Goal: Transaction & Acquisition: Download file/media

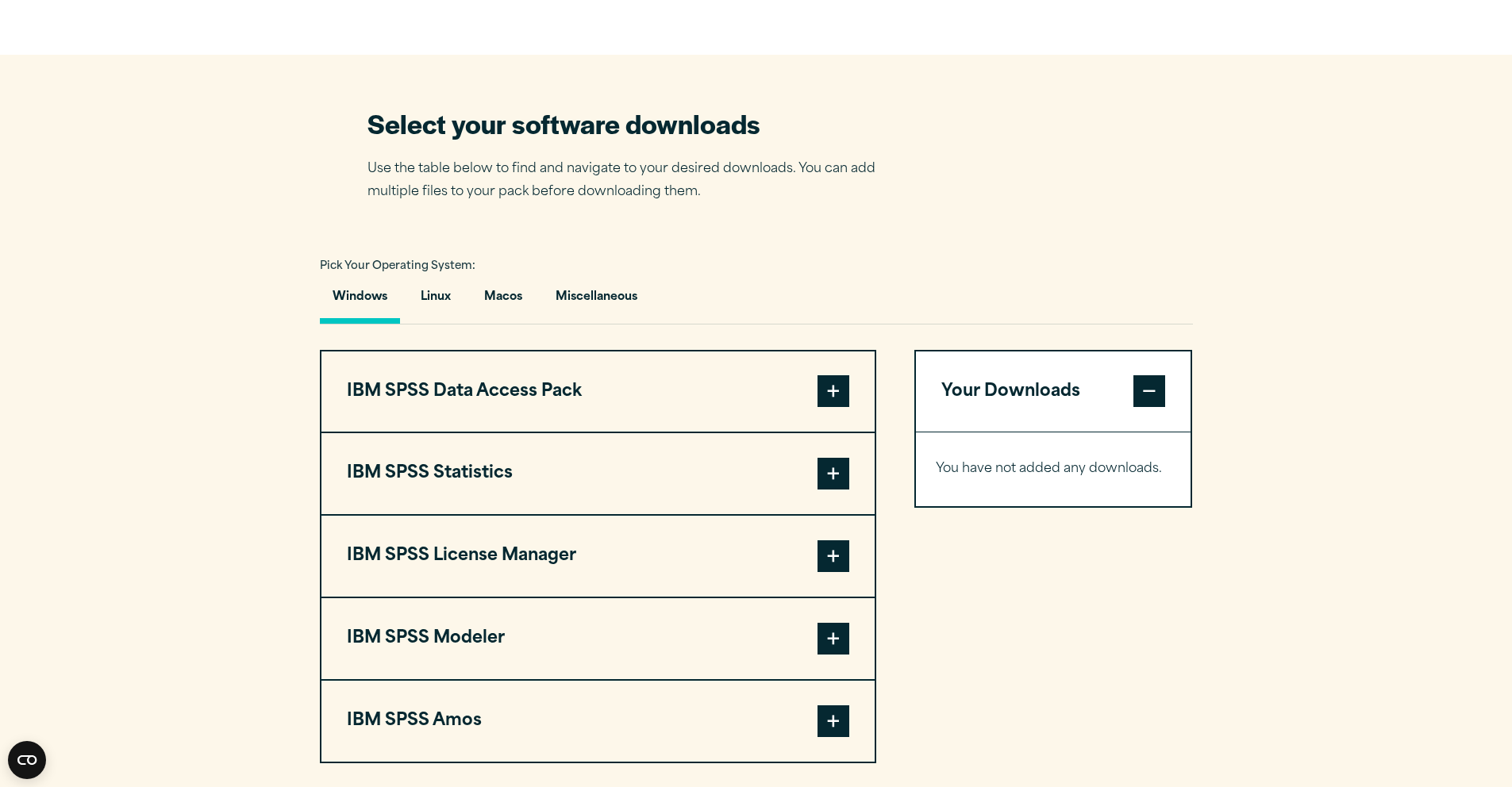
scroll to position [920, 0]
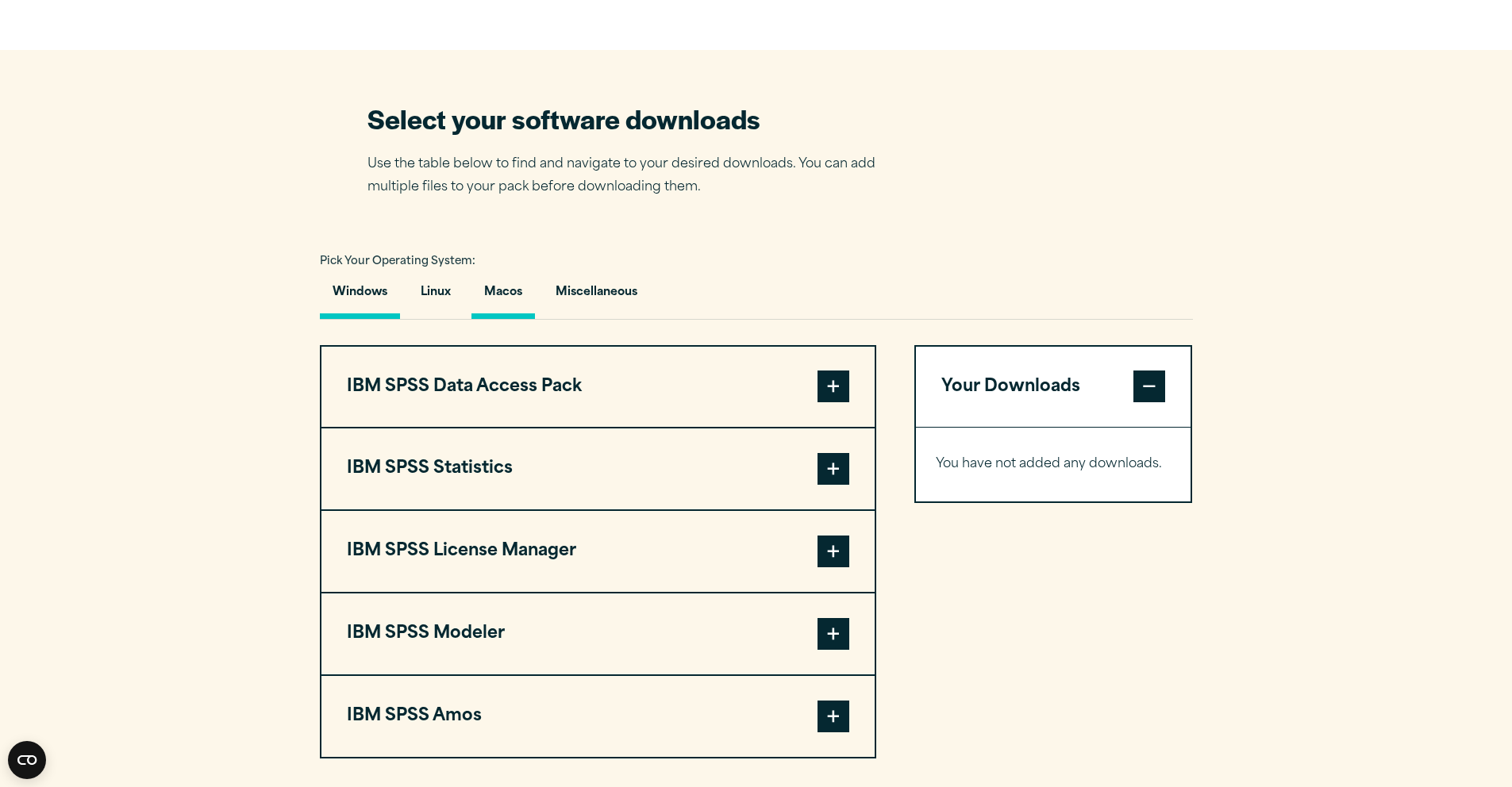
click at [513, 319] on button "Macos" at bounding box center [503, 296] width 64 height 45
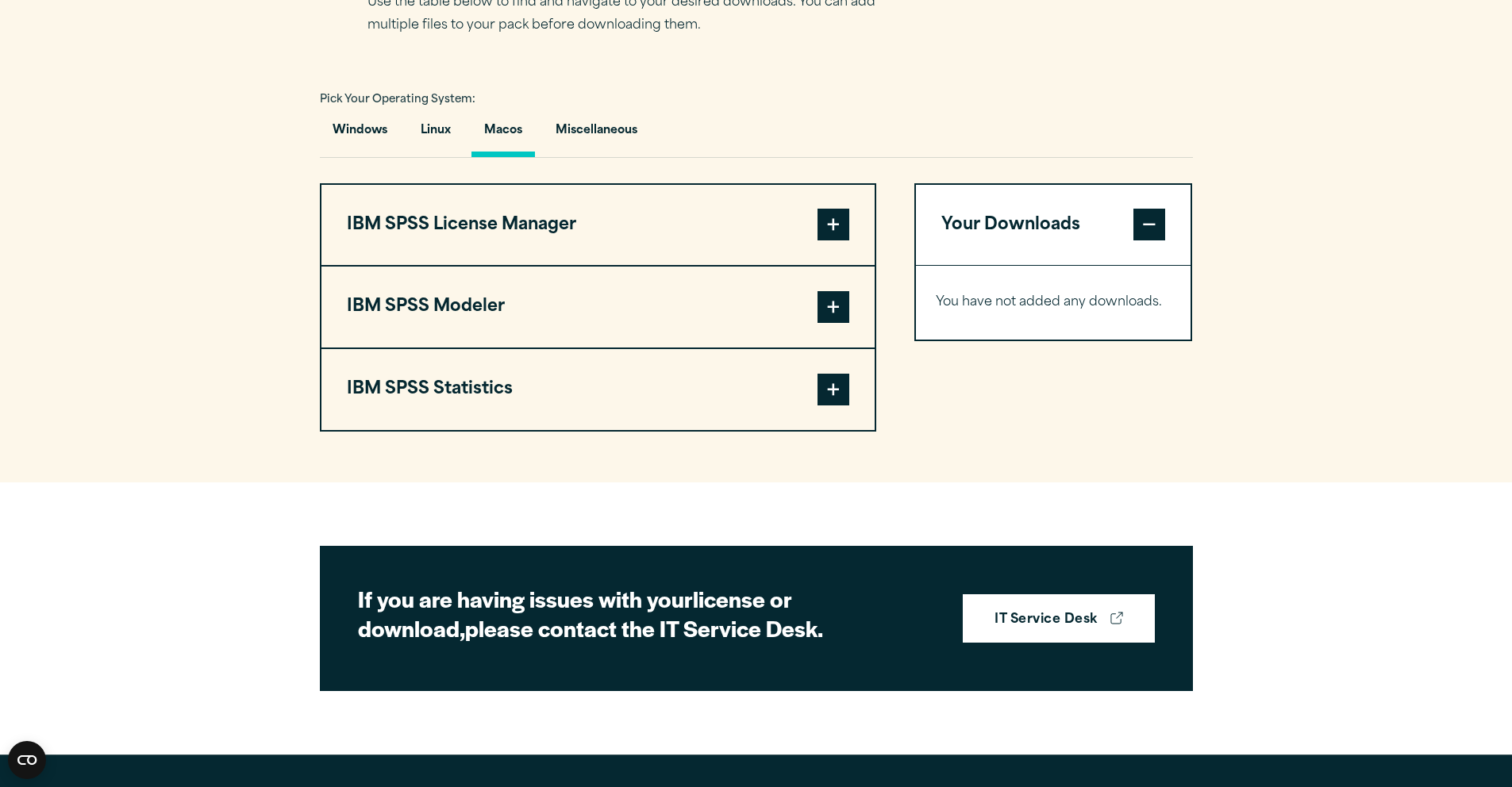
scroll to position [1087, 0]
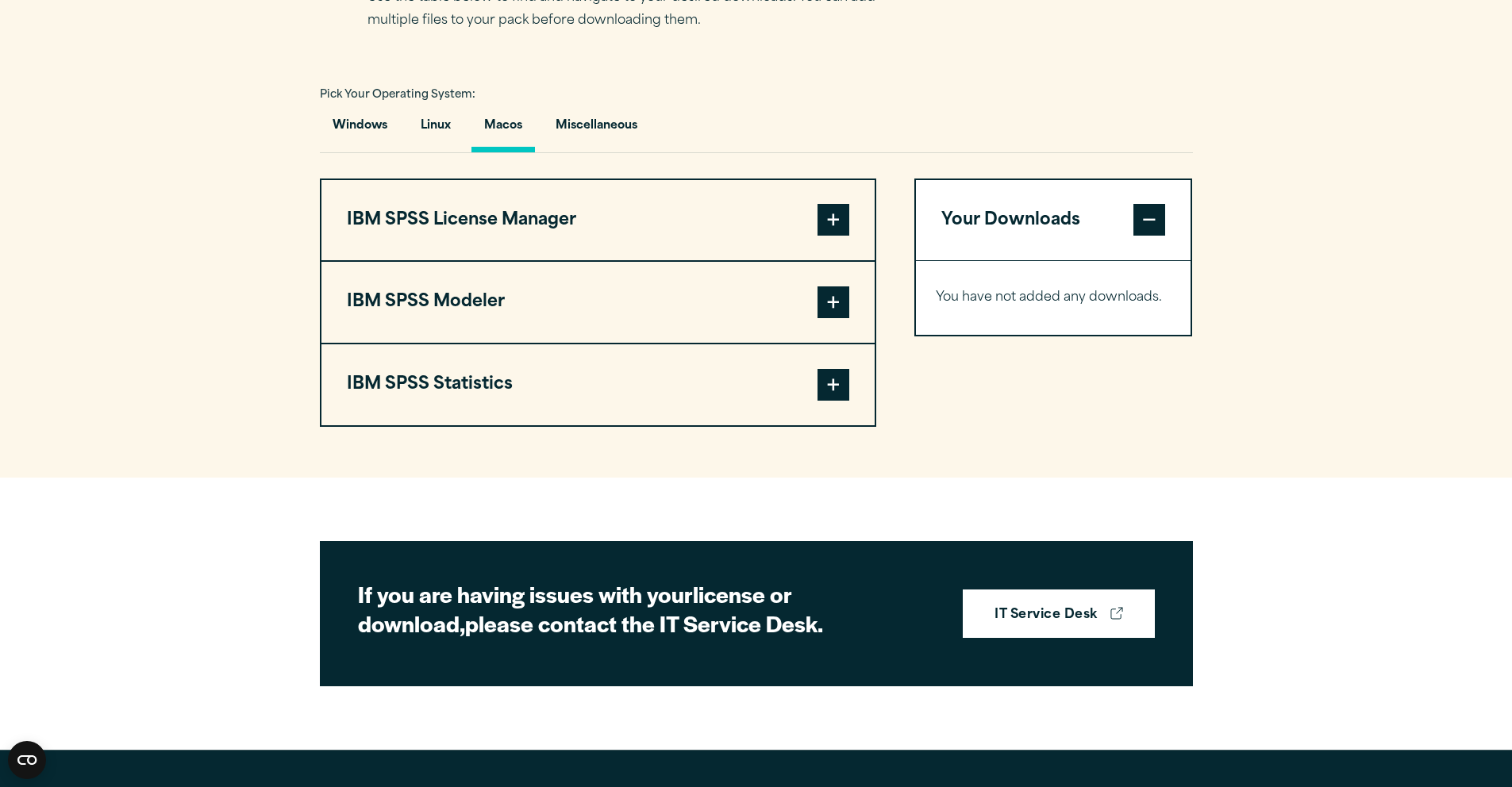
click at [684, 261] on button "IBM SPSS License Manager" at bounding box center [598, 221] width 553 height 81
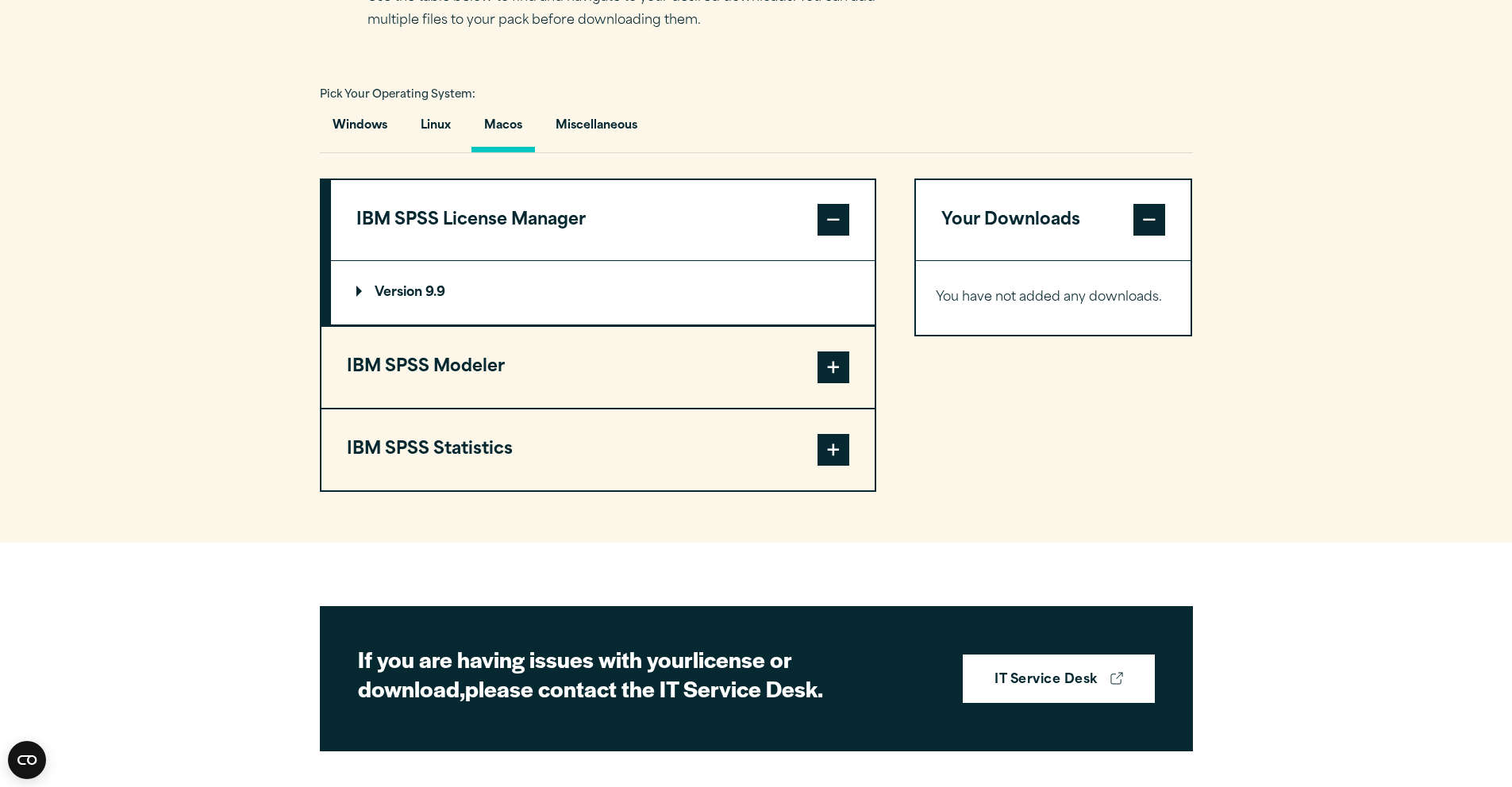
click at [684, 261] on button "IBM SPSS License Manager" at bounding box center [603, 221] width 543 height 81
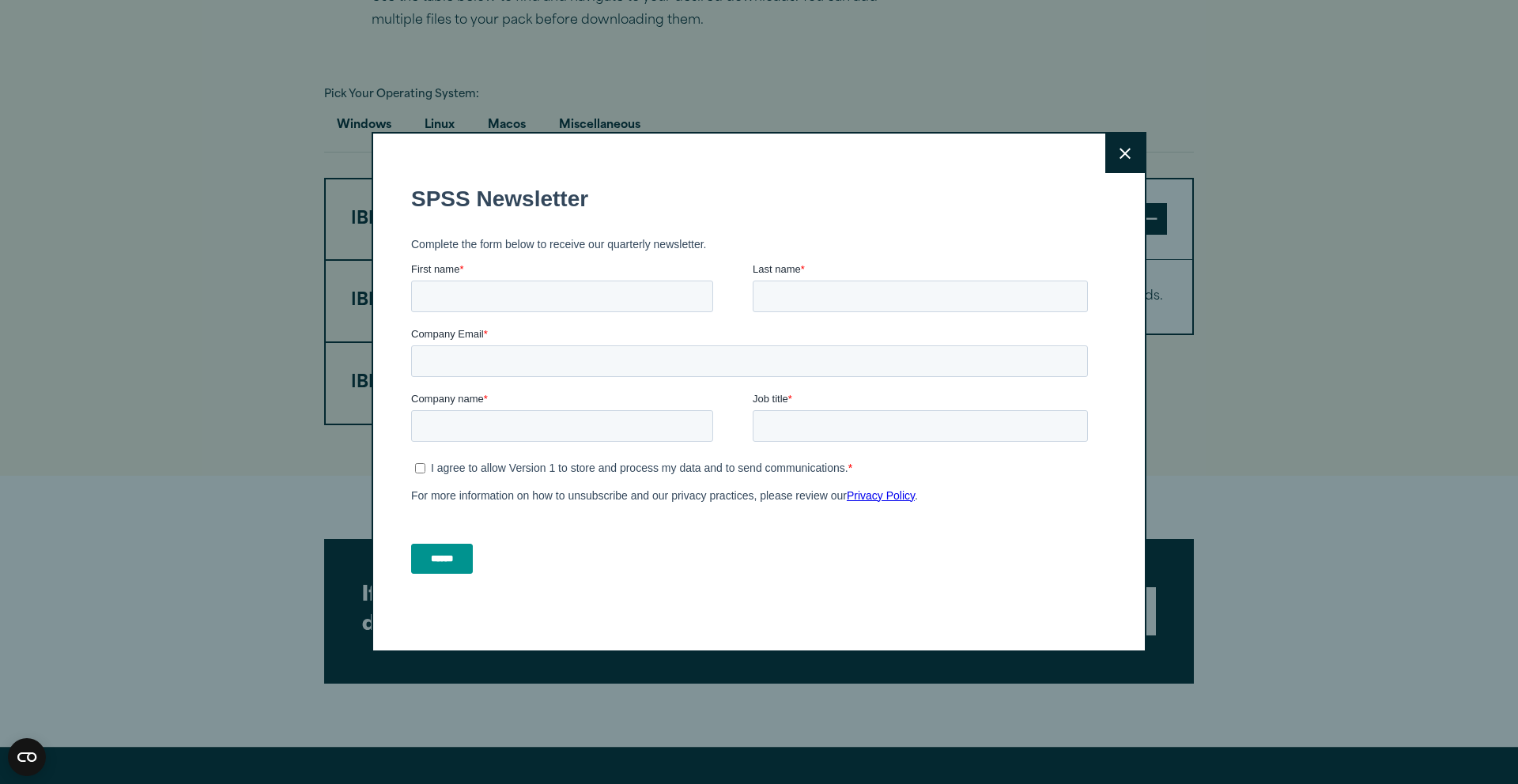
click at [1115, 161] on button "Close" at bounding box center [1125, 153] width 40 height 40
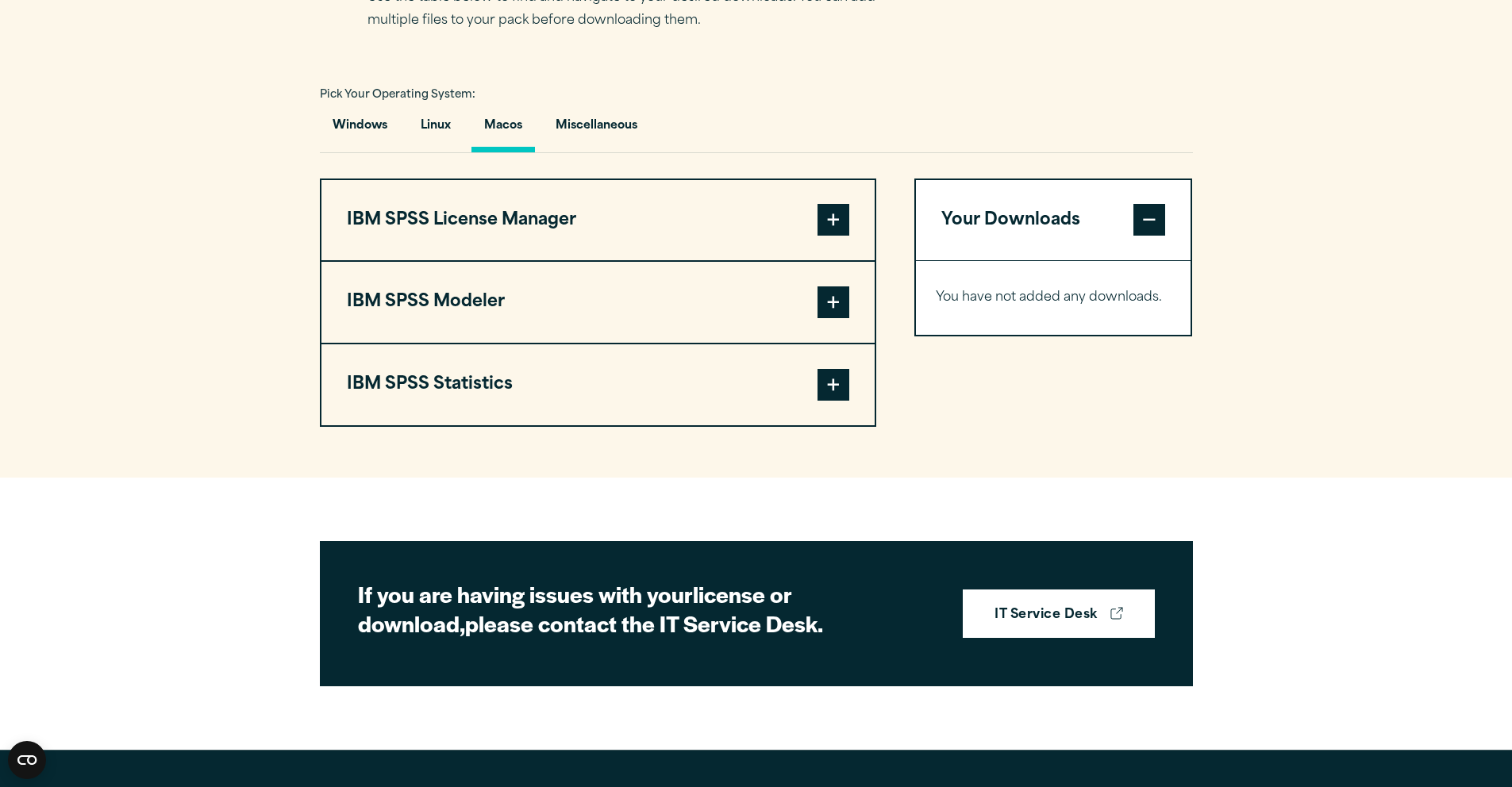
click at [611, 425] on button "IBM SPSS Statistics" at bounding box center [598, 385] width 553 height 81
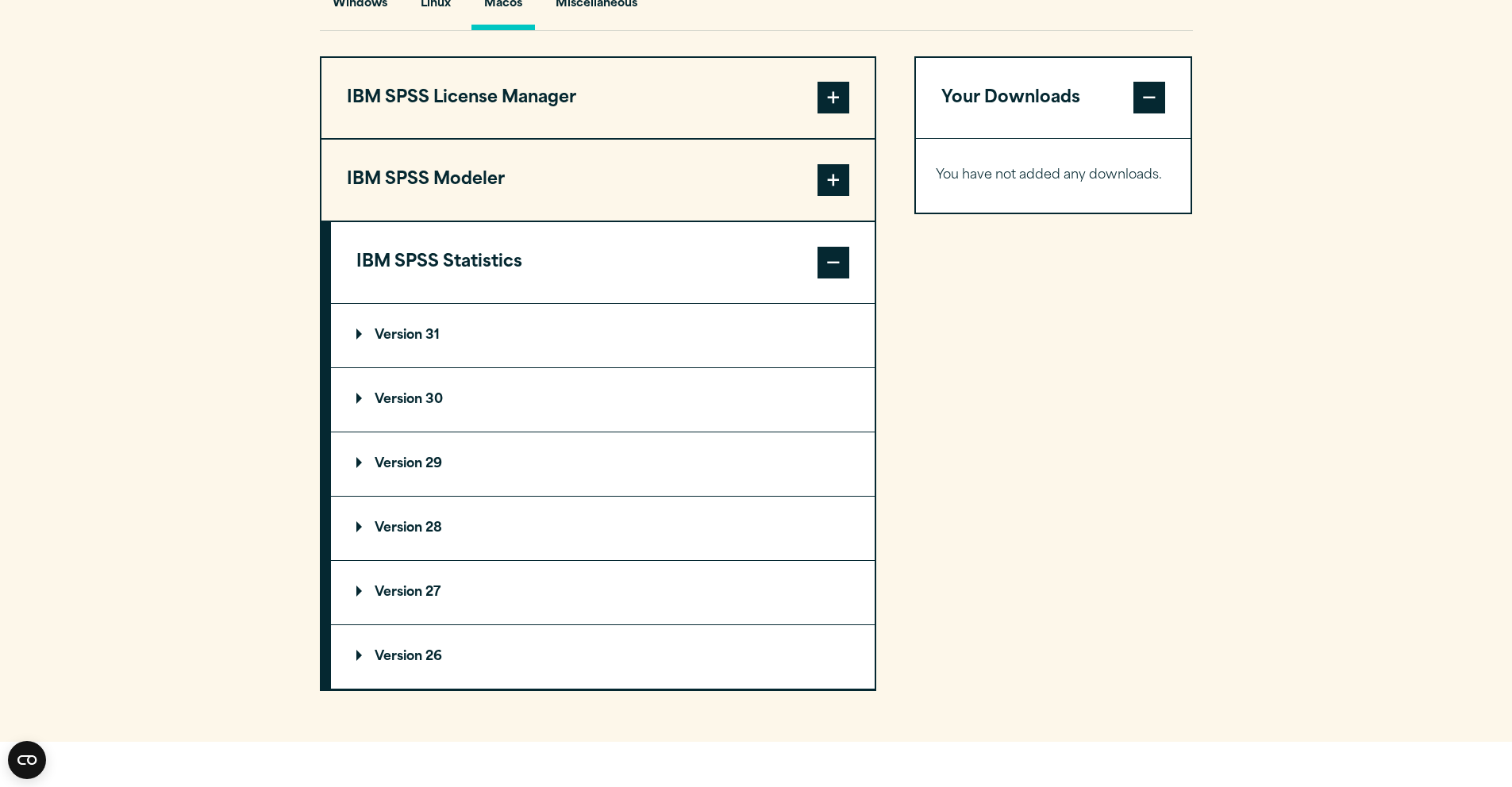
scroll to position [1210, 0]
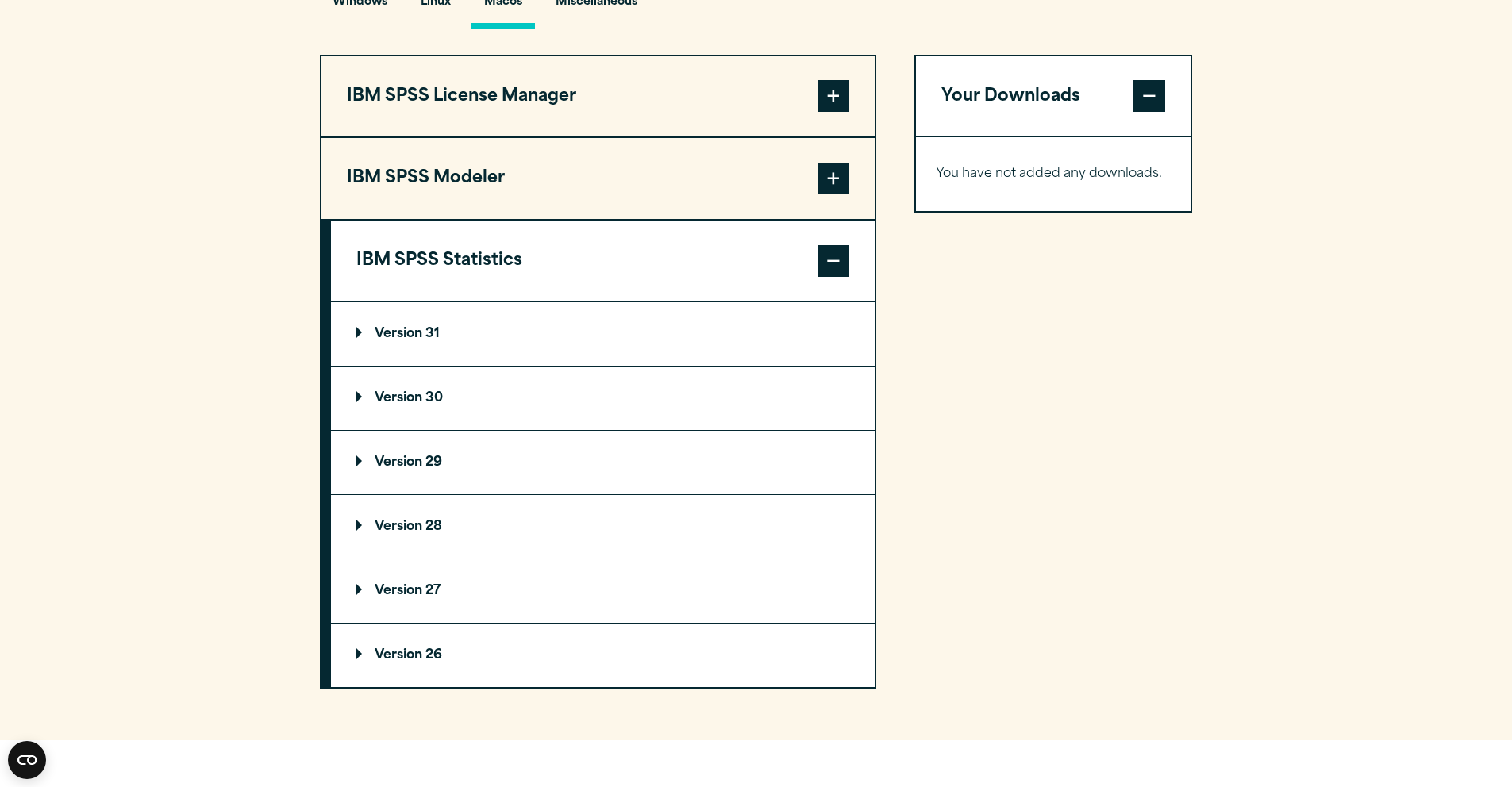
click at [544, 363] on summary "Version 31" at bounding box center [603, 334] width 543 height 64
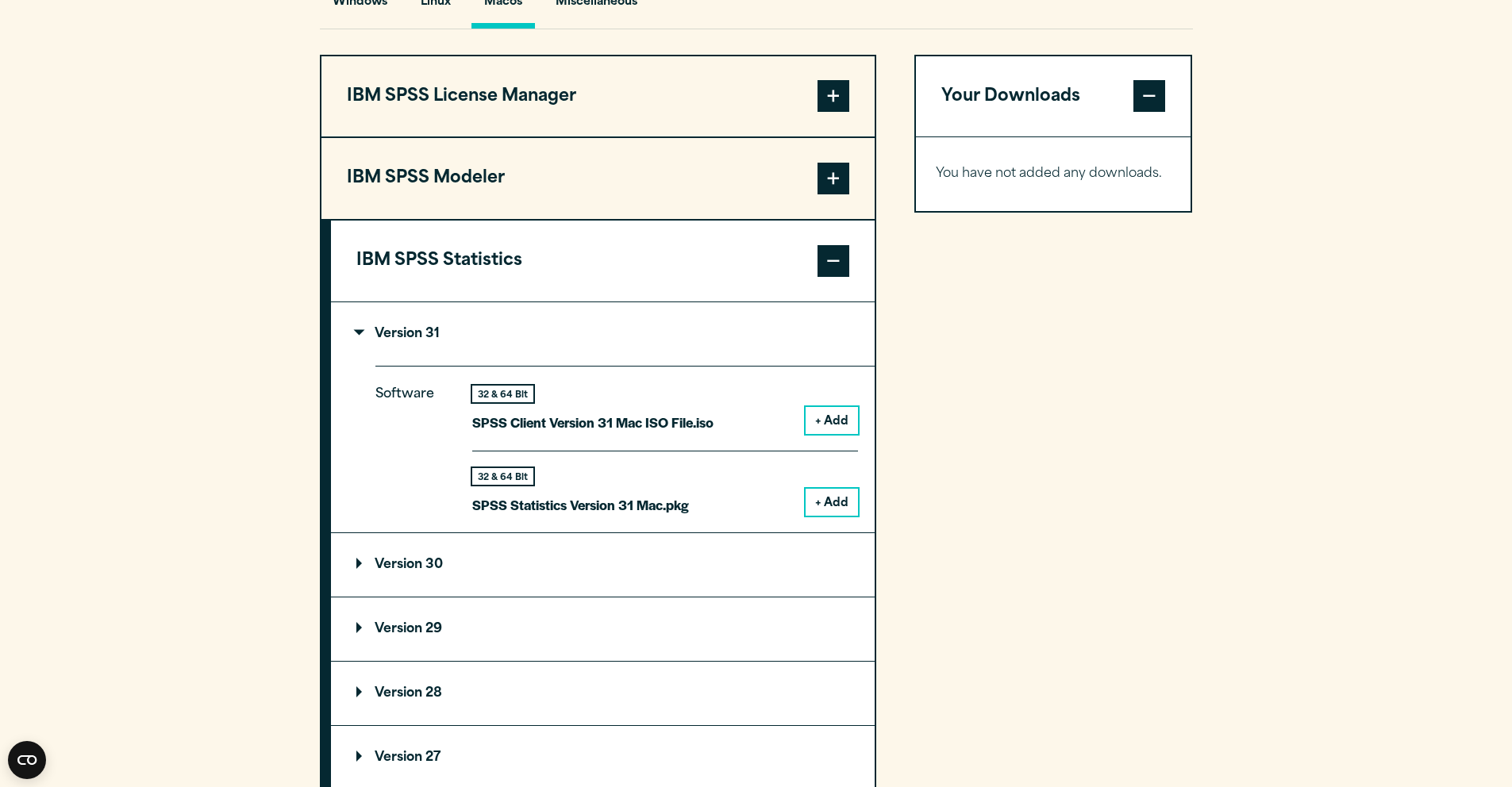
click at [827, 515] on button "+ Add" at bounding box center [832, 502] width 52 height 27
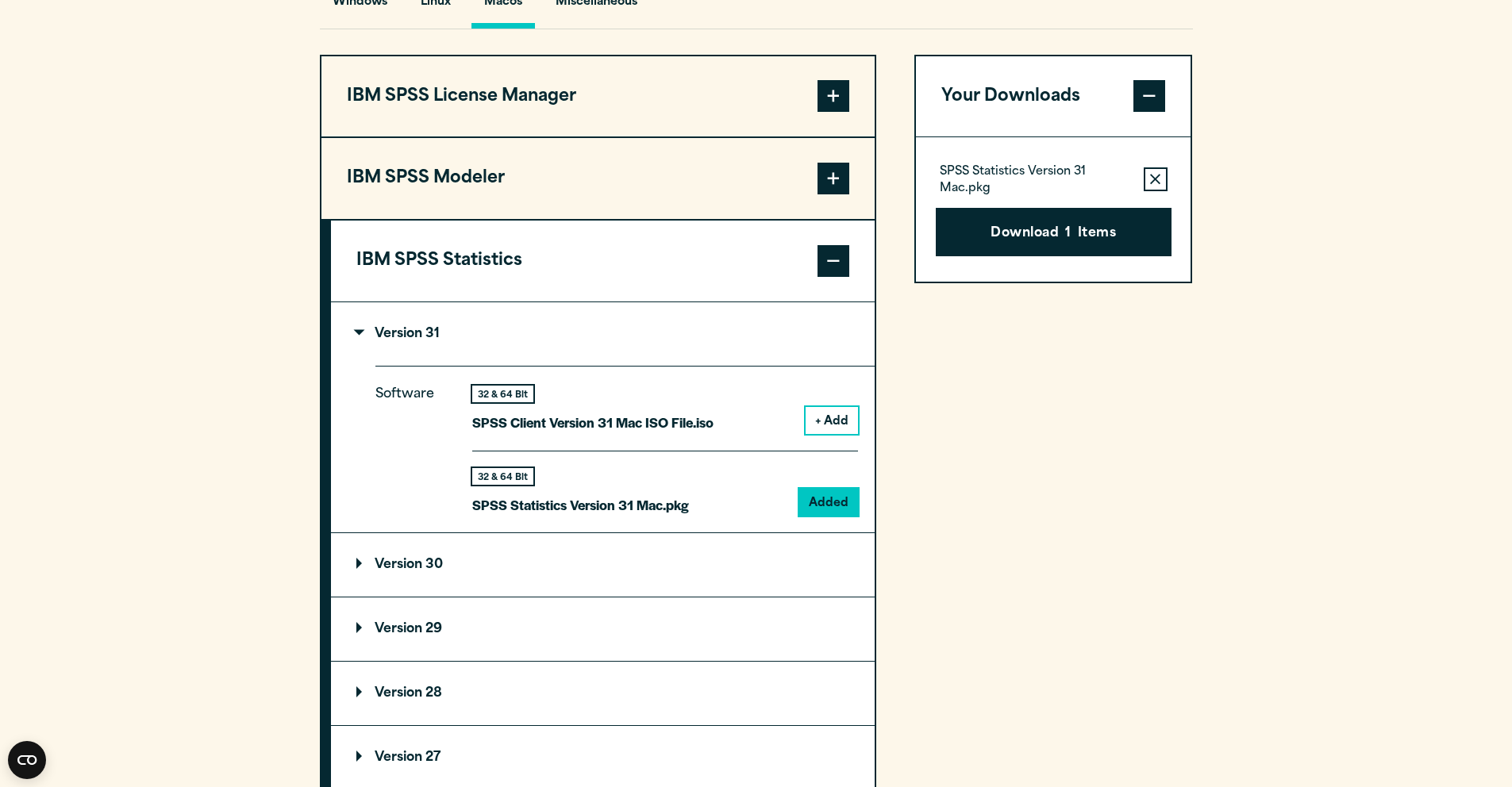
click at [929, 465] on div "Your Downloads SPSS Statistics Version 31 Mac.pkg Remove this item from your so…" at bounding box center [1054, 456] width 279 height 802
click at [822, 277] on span at bounding box center [833, 261] width 32 height 32
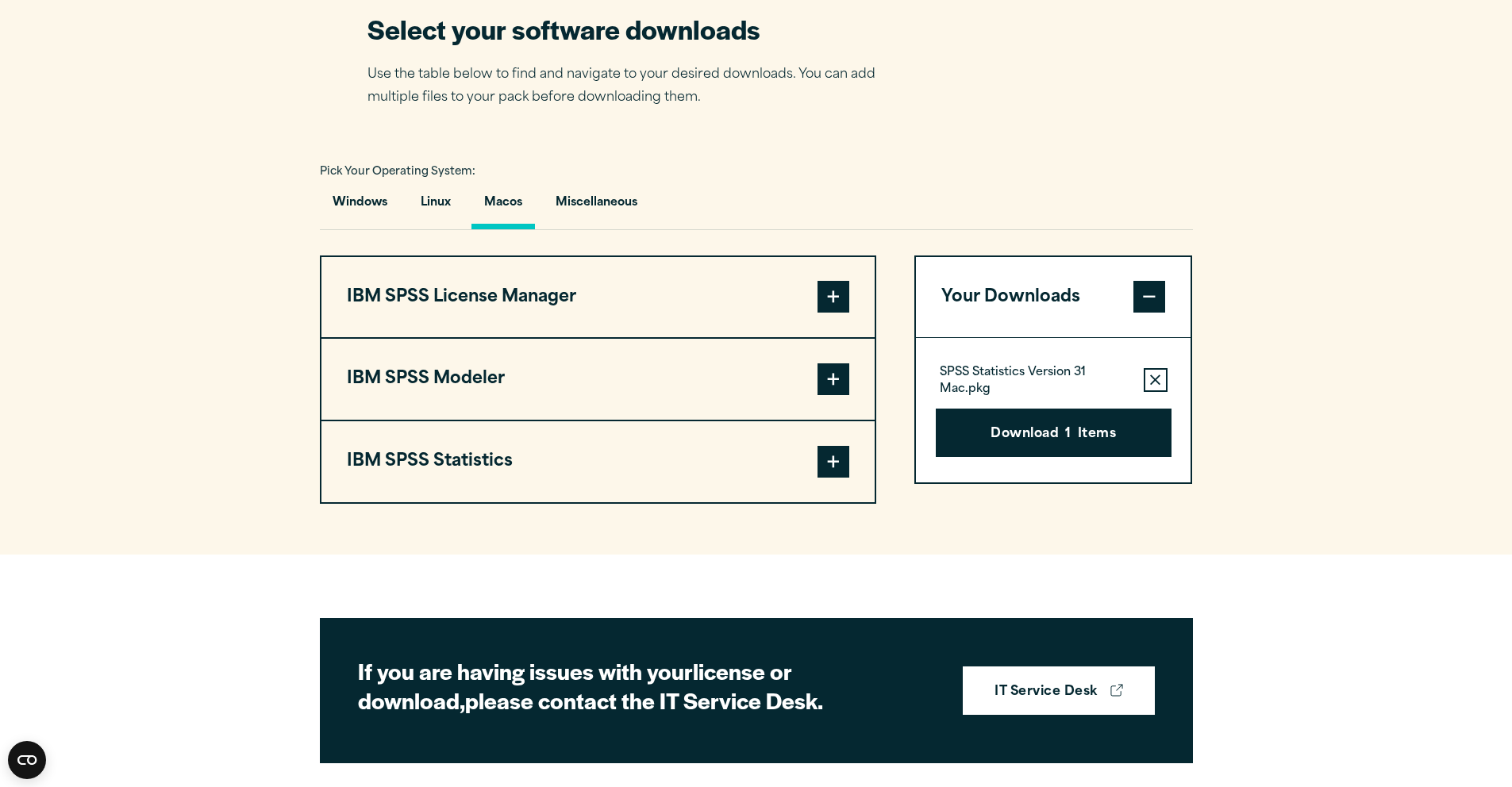
scroll to position [1018, 0]
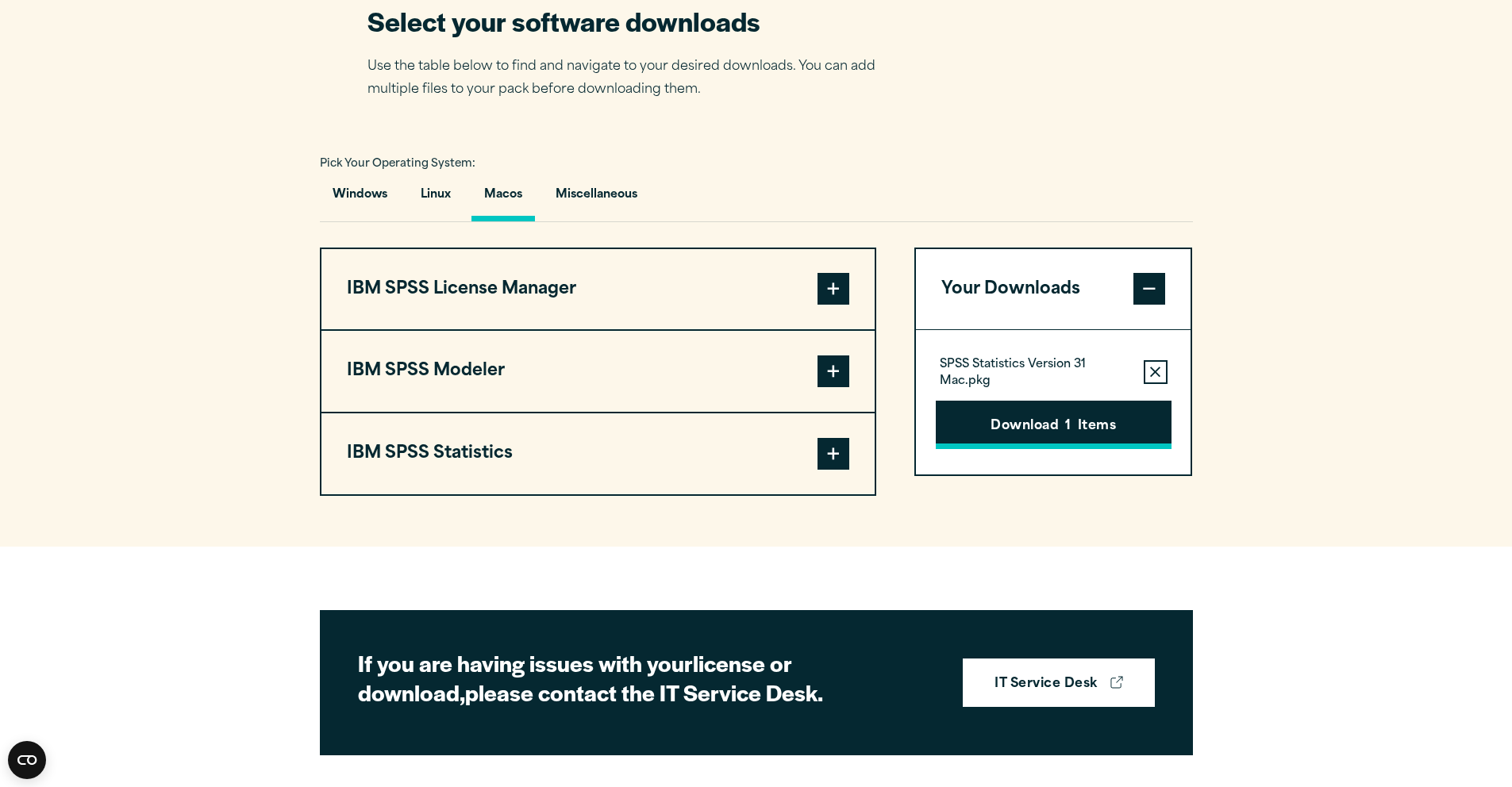
click at [967, 449] on button "Download 1 Items" at bounding box center [1054, 425] width 236 height 49
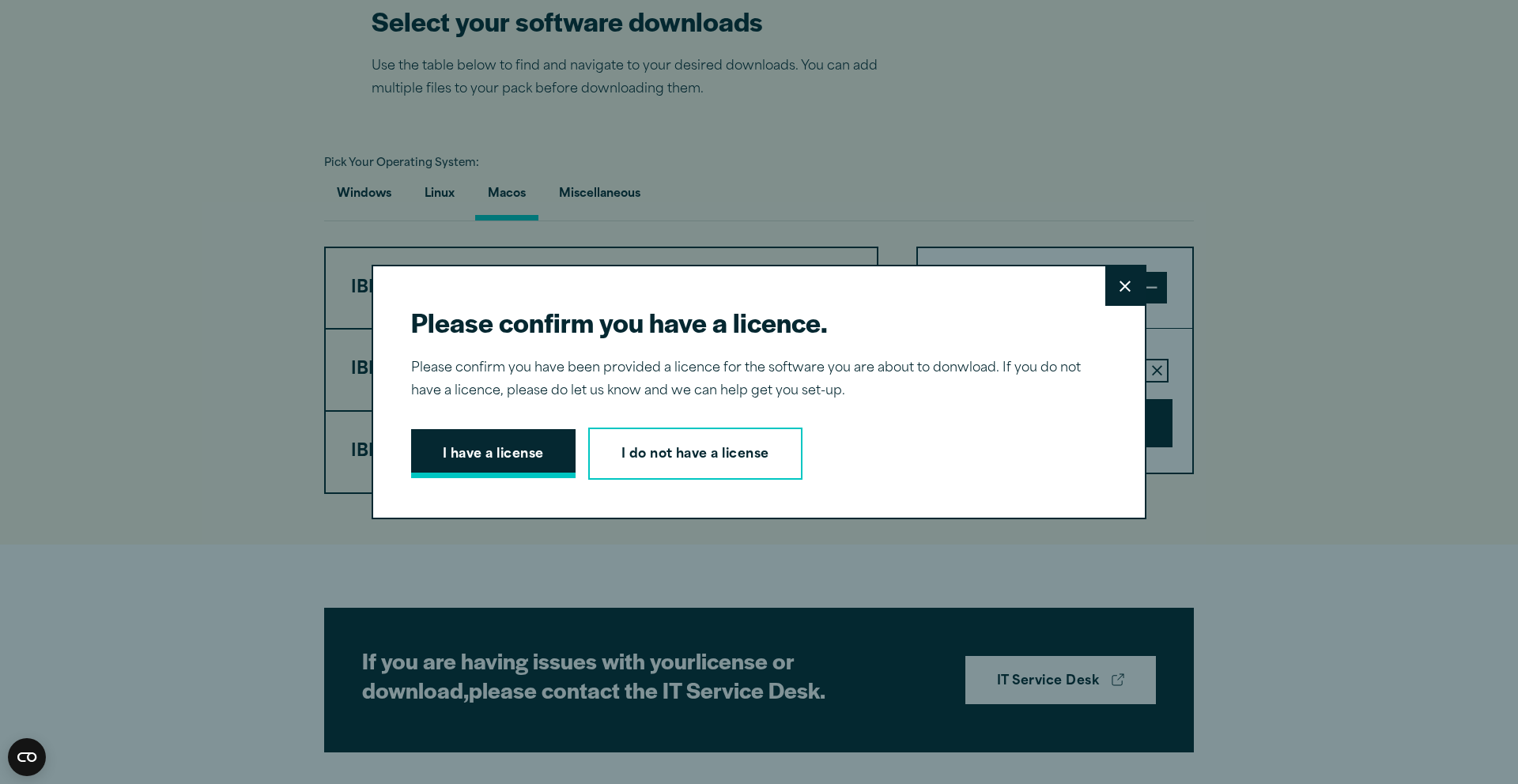
click at [468, 445] on button "I have a license" at bounding box center [493, 453] width 165 height 49
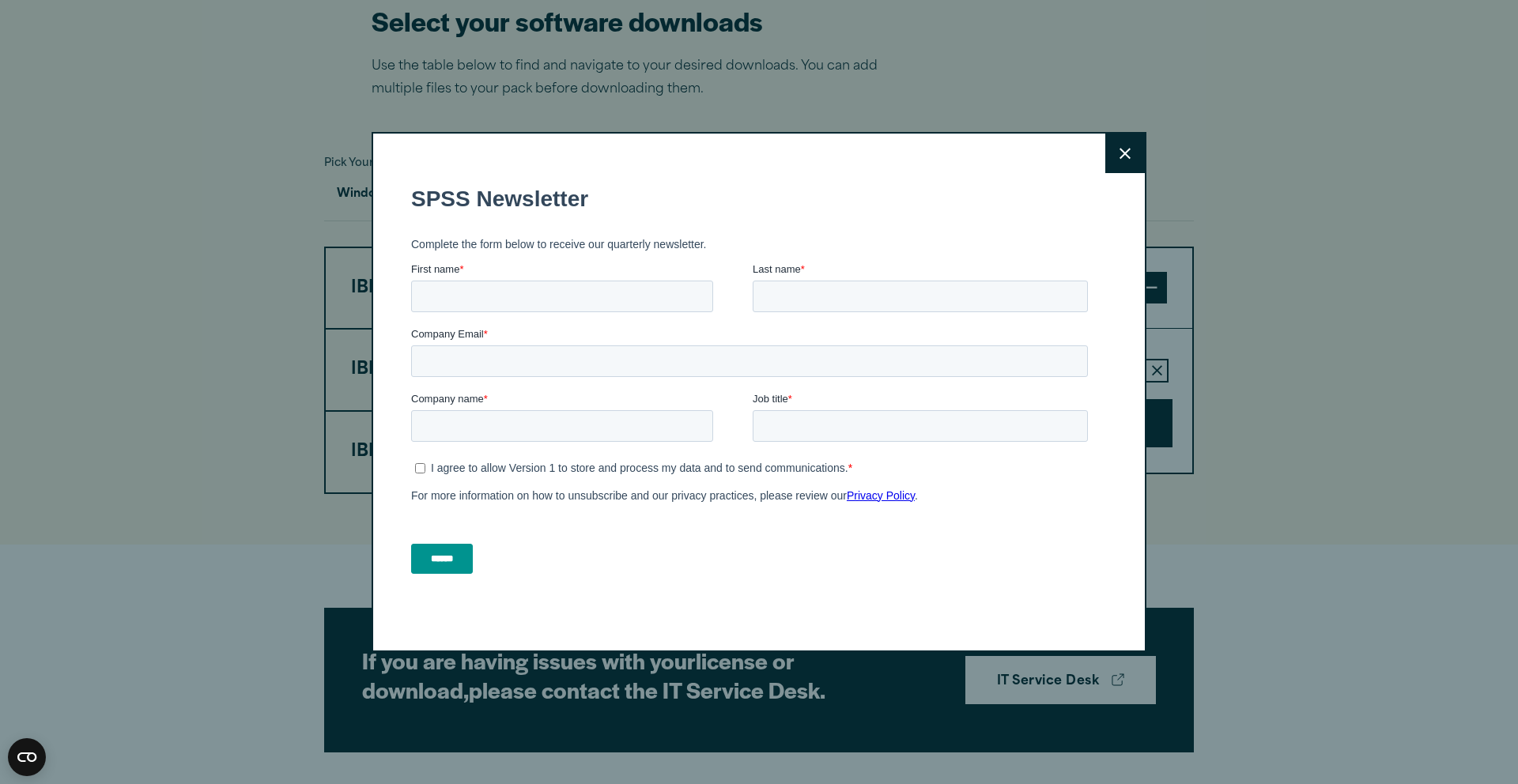
click at [1120, 149] on icon at bounding box center [1125, 153] width 11 height 11
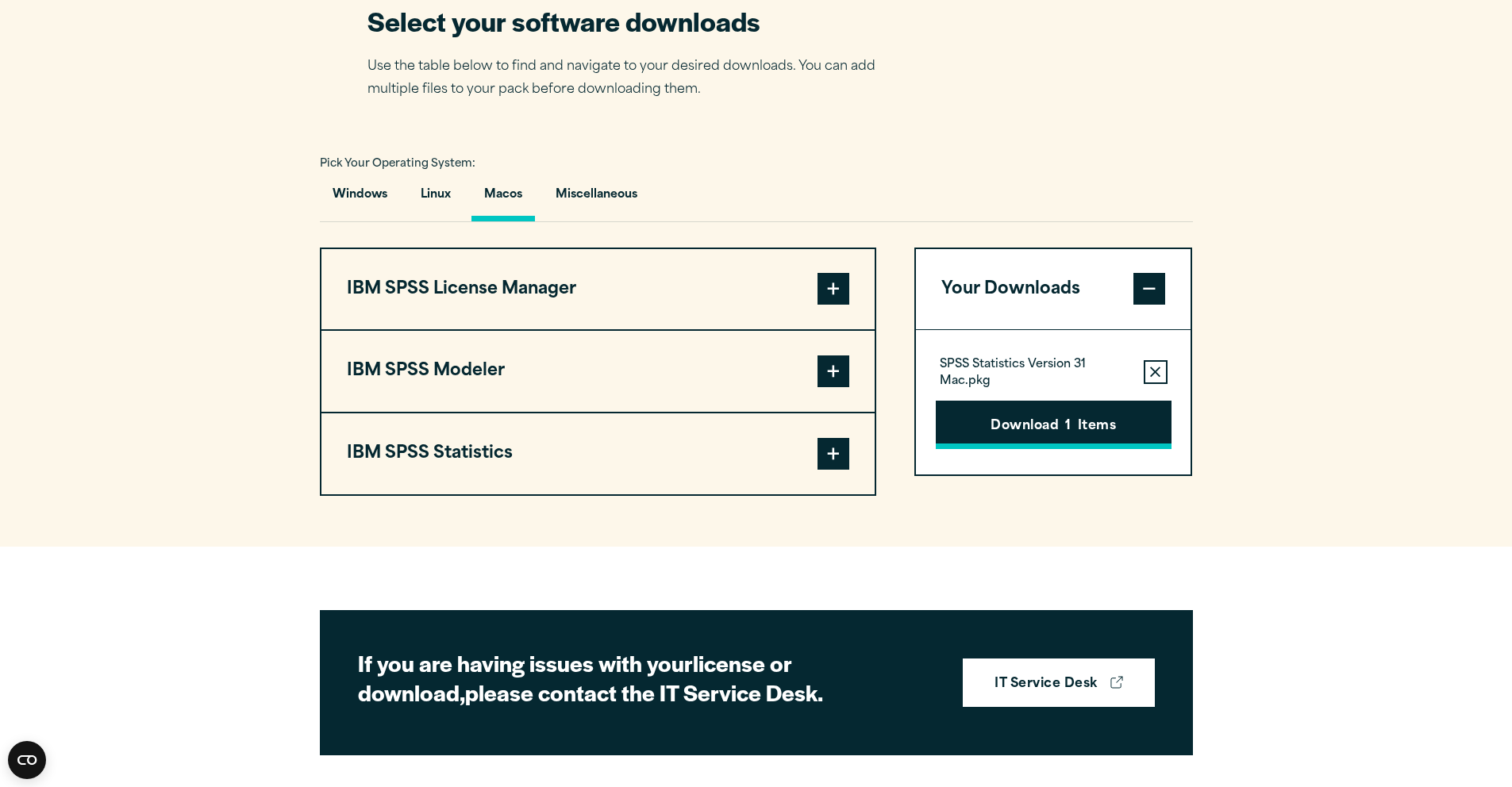
click at [998, 449] on button "Download 1 Items" at bounding box center [1054, 425] width 236 height 49
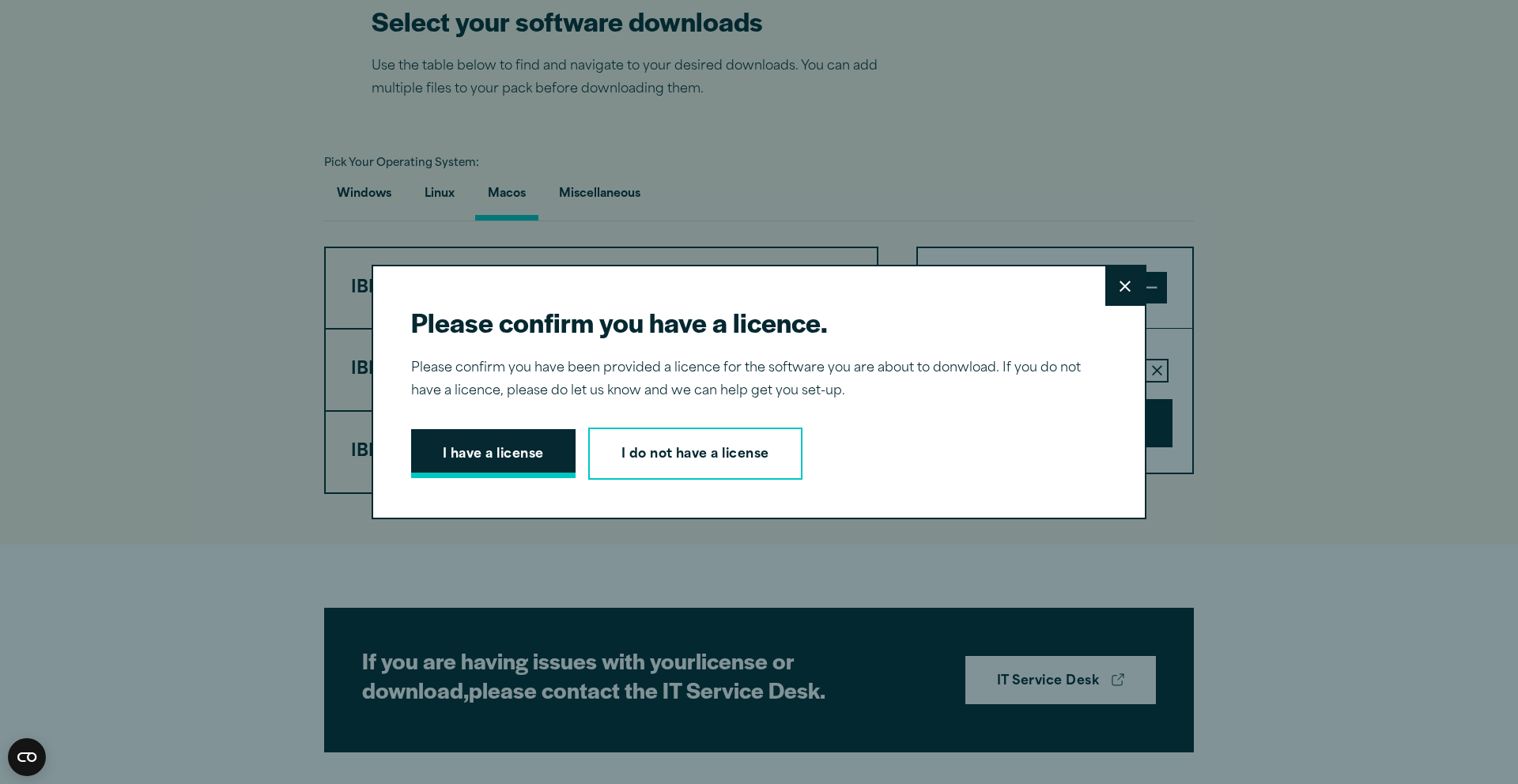
click at [496, 438] on button "I have a license" at bounding box center [493, 453] width 165 height 49
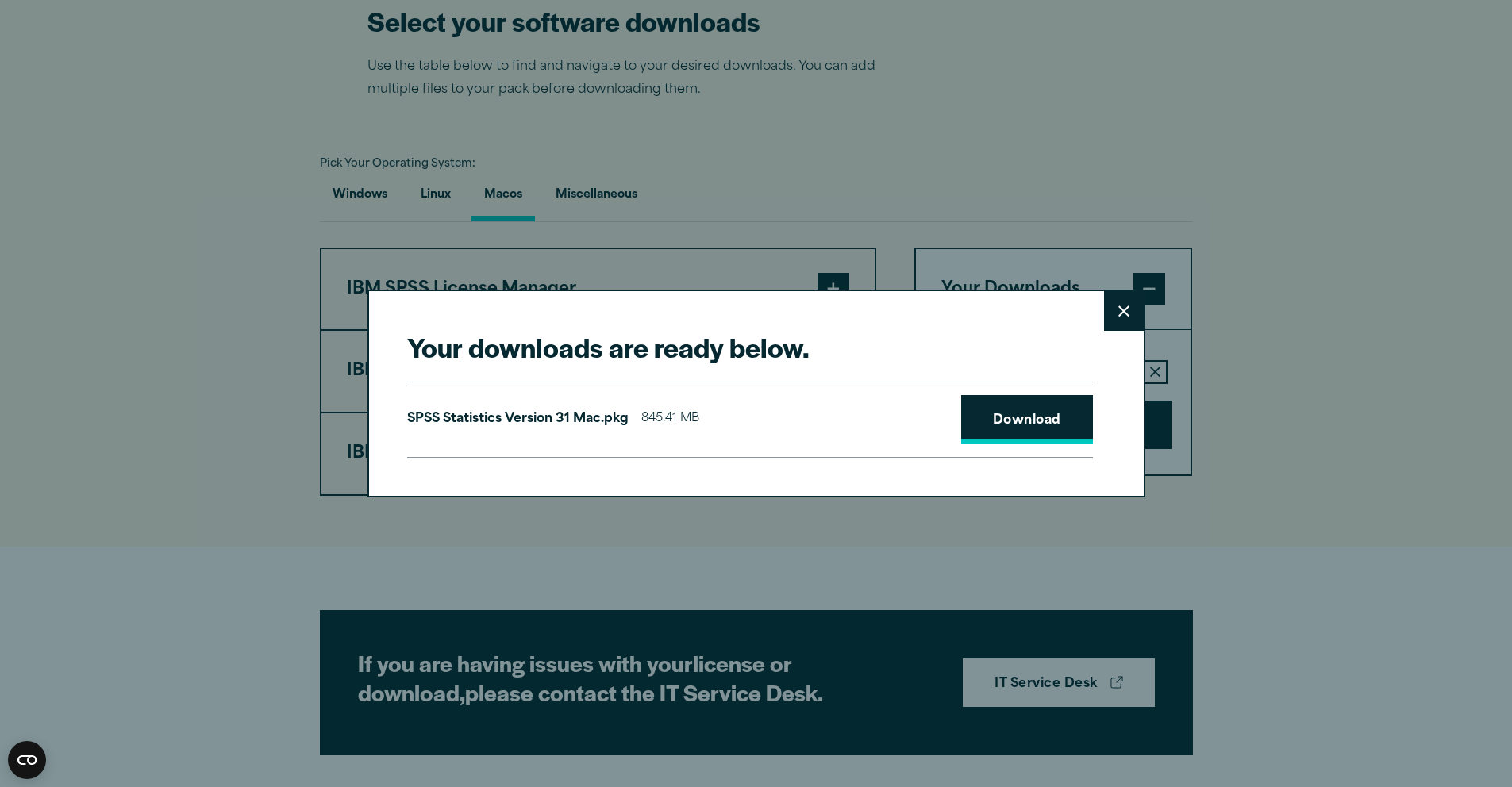
click at [1002, 442] on link "Download" at bounding box center [1027, 419] width 132 height 49
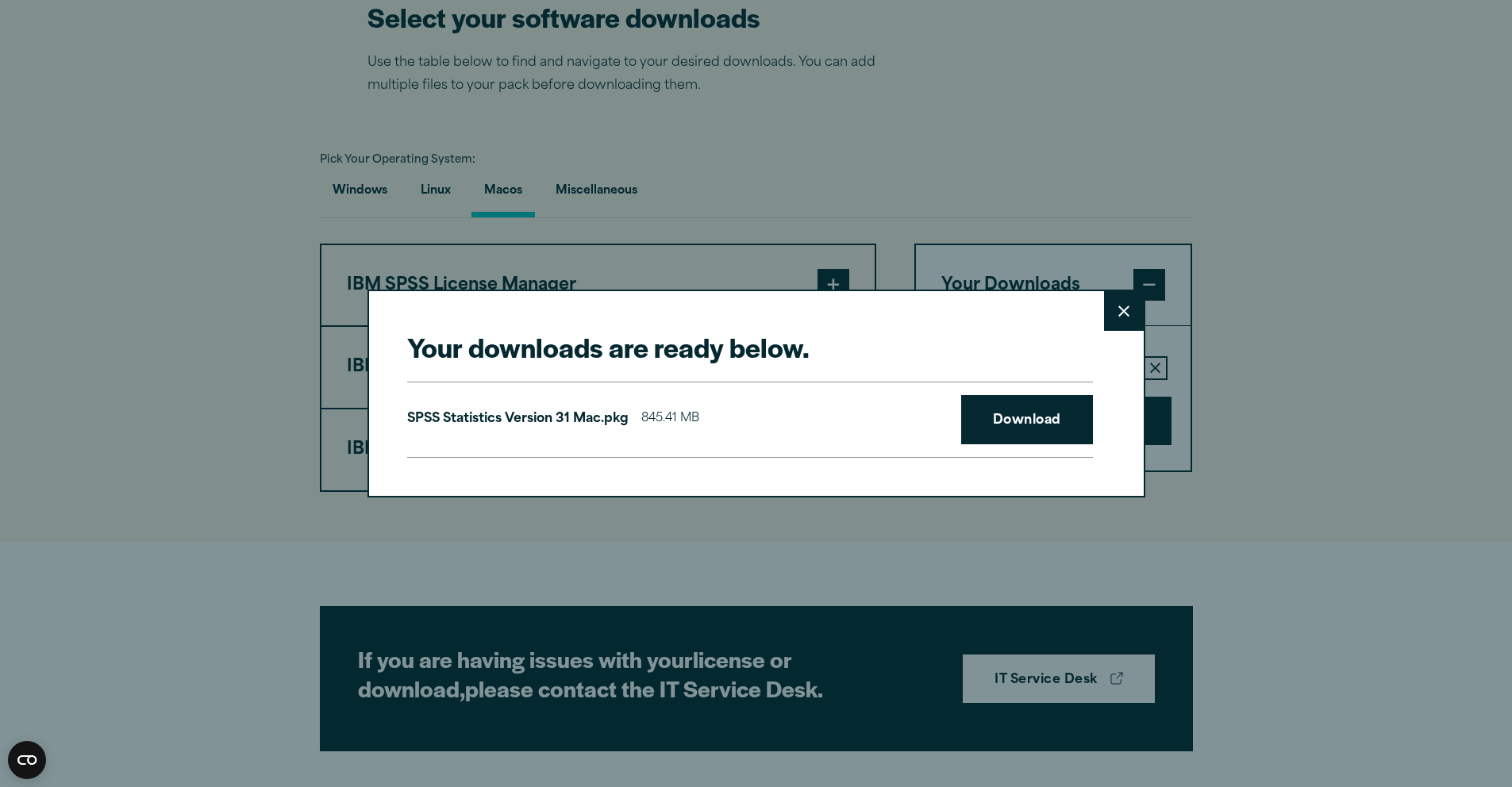
click at [1058, 83] on div "Your downloads are ready below. Close SPSS Statistics Version 31 Mac.pkg 845.41…" at bounding box center [756, 393] width 1512 height 787
